Goal: Transaction & Acquisition: Purchase product/service

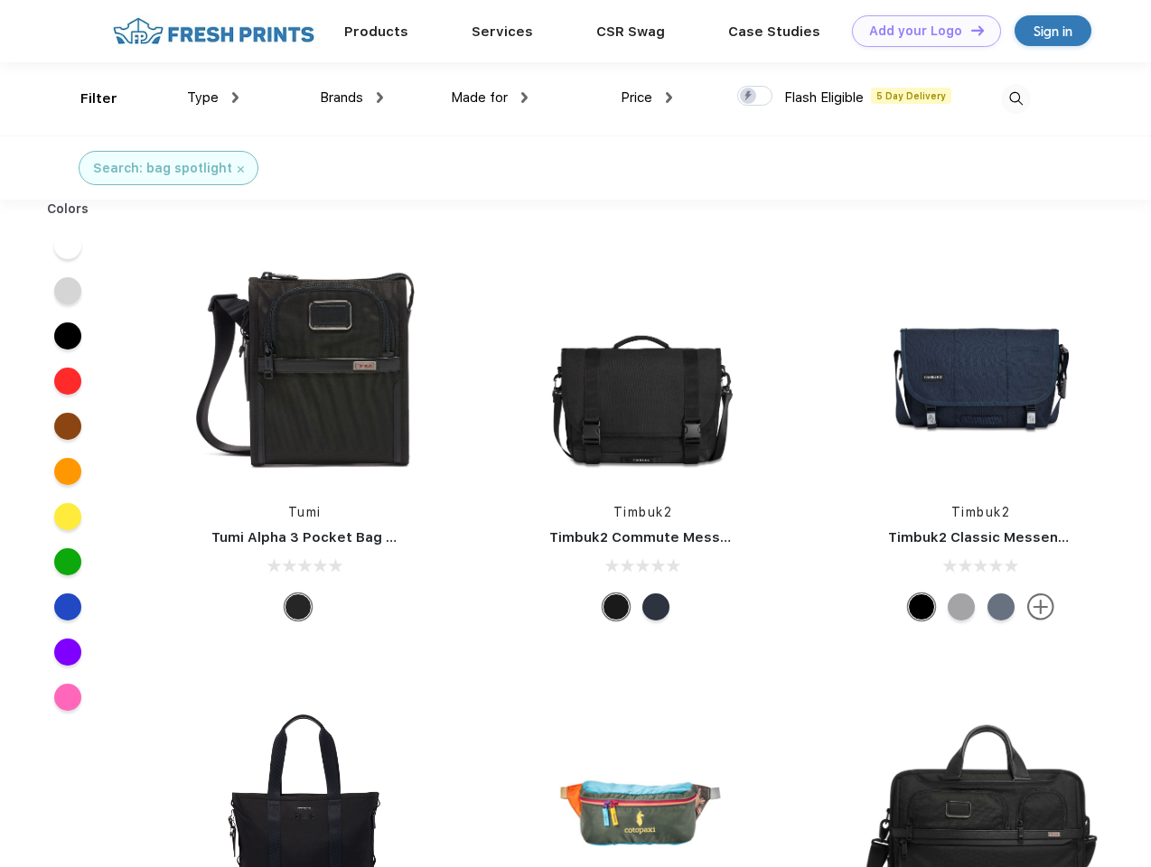
scroll to position [1, 0]
click at [920, 31] on link "Add your Logo Design Tool" at bounding box center [926, 31] width 149 height 32
click at [0, 0] on div "Design Tool" at bounding box center [0, 0] width 0 height 0
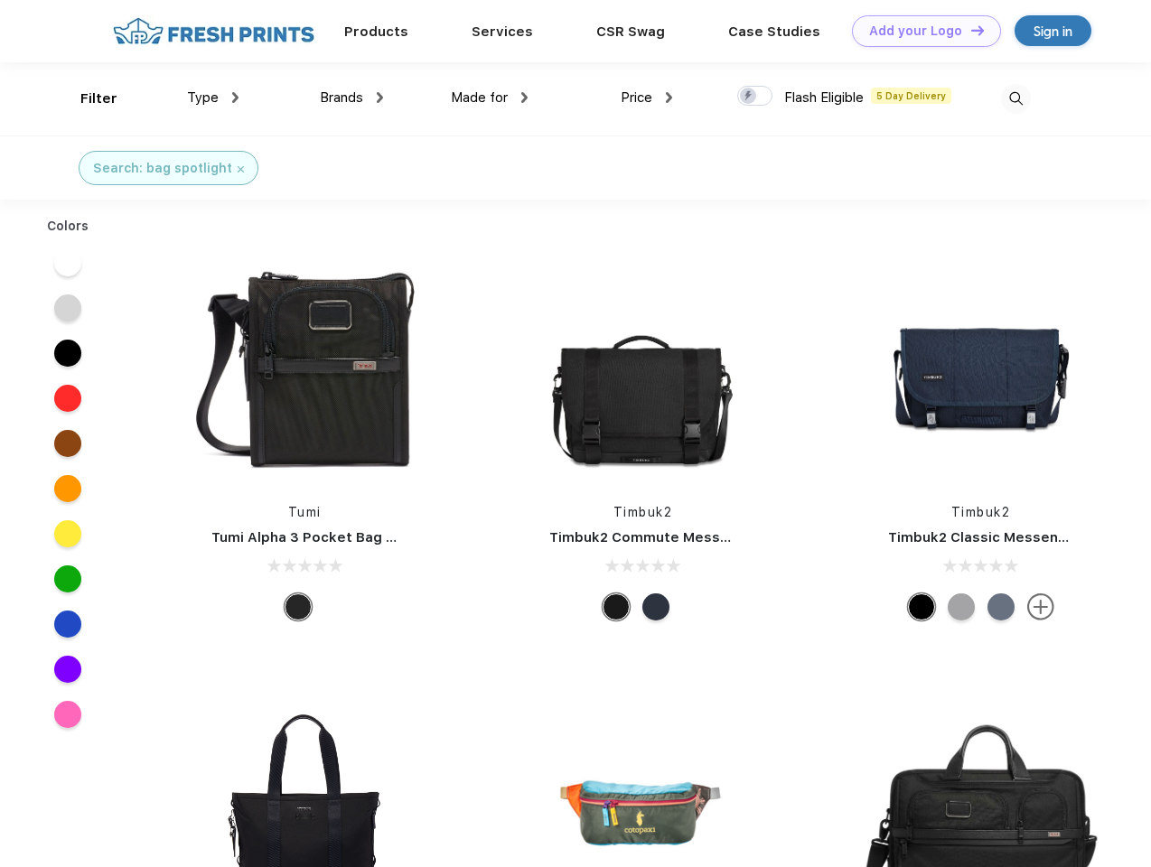
click at [969, 30] on link "Add your Logo Design Tool" at bounding box center [926, 31] width 149 height 32
click at [87, 98] on div "Filter" at bounding box center [98, 99] width 37 height 21
click at [213, 98] on span "Type" at bounding box center [203, 97] width 32 height 16
click at [351, 98] on span "Brands" at bounding box center [341, 97] width 43 height 16
click at [490, 98] on span "Made for" at bounding box center [479, 97] width 57 height 16
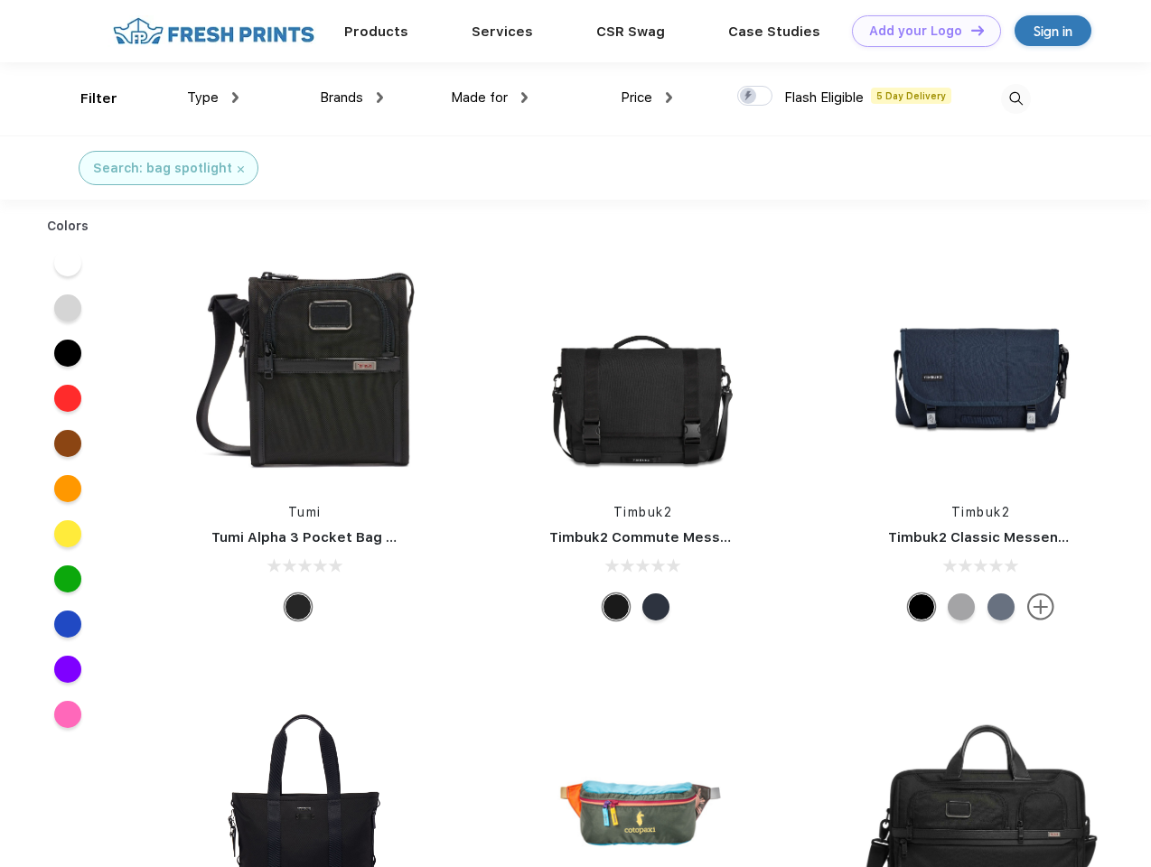
click at [647, 98] on span "Price" at bounding box center [637, 97] width 32 height 16
click at [755, 97] on div at bounding box center [754, 96] width 35 height 20
click at [749, 97] on input "checkbox" at bounding box center [743, 91] width 12 height 12
click at [1016, 98] on img at bounding box center [1016, 99] width 30 height 30
